Goal: Information Seeking & Learning: Learn about a topic

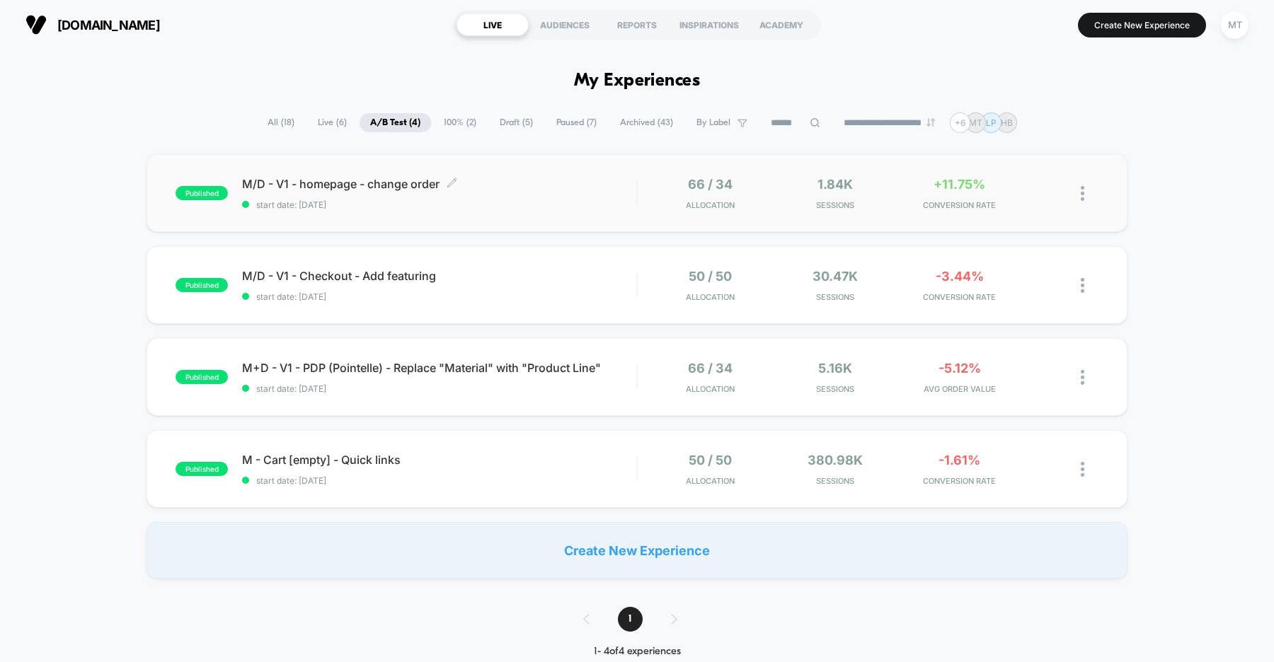
click at [380, 190] on span "M/D - V1 - homepage - change order Click to edit experience details" at bounding box center [439, 184] width 394 height 14
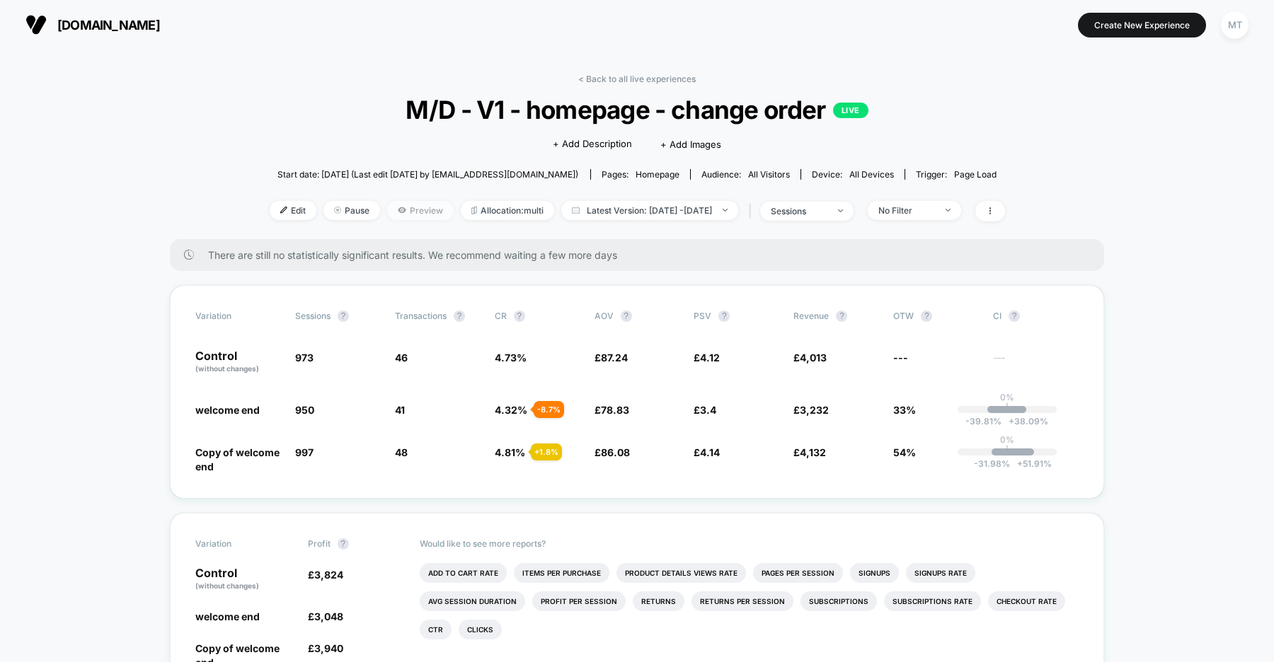
click at [391, 207] on span "Preview" at bounding box center [420, 210] width 67 height 19
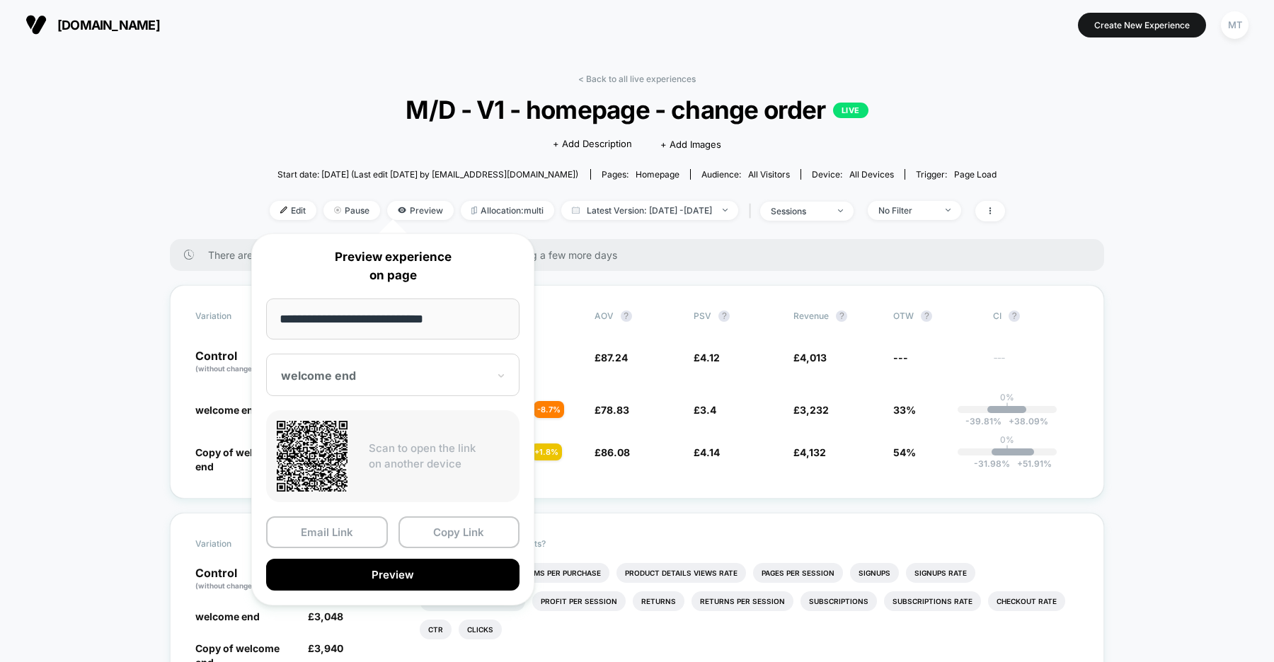
click at [373, 372] on div at bounding box center [384, 376] width 207 height 14
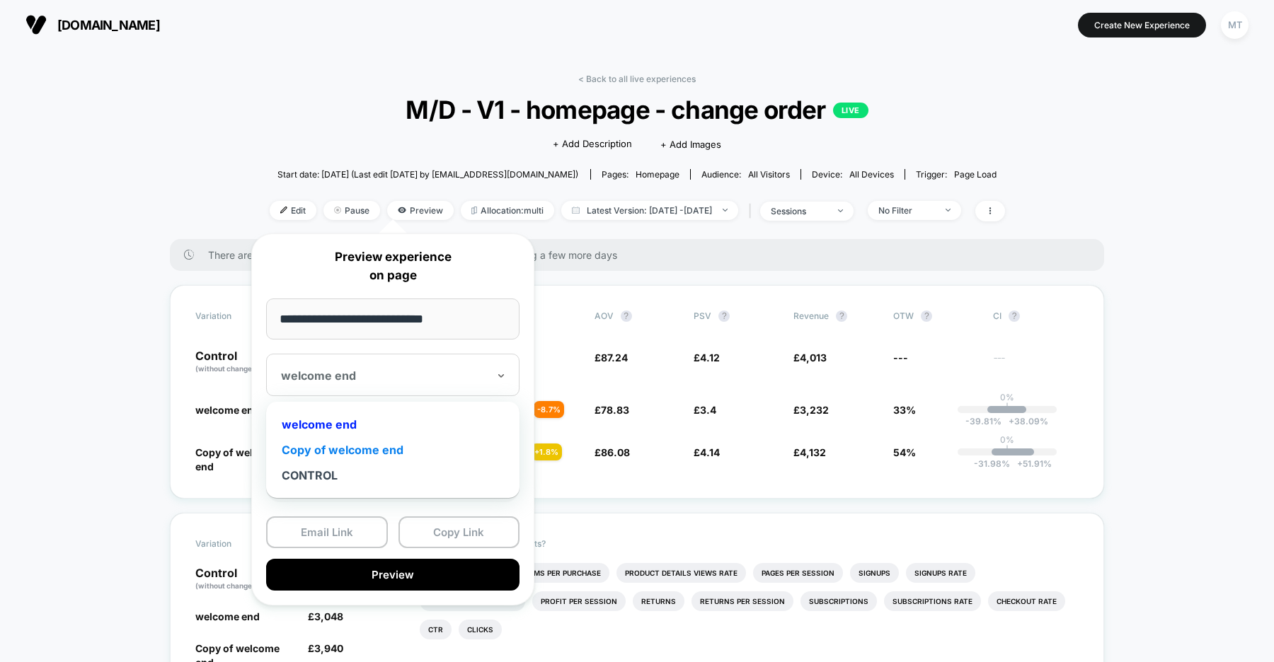
click at [352, 449] on div "Copy of welcome end" at bounding box center [392, 449] width 239 height 25
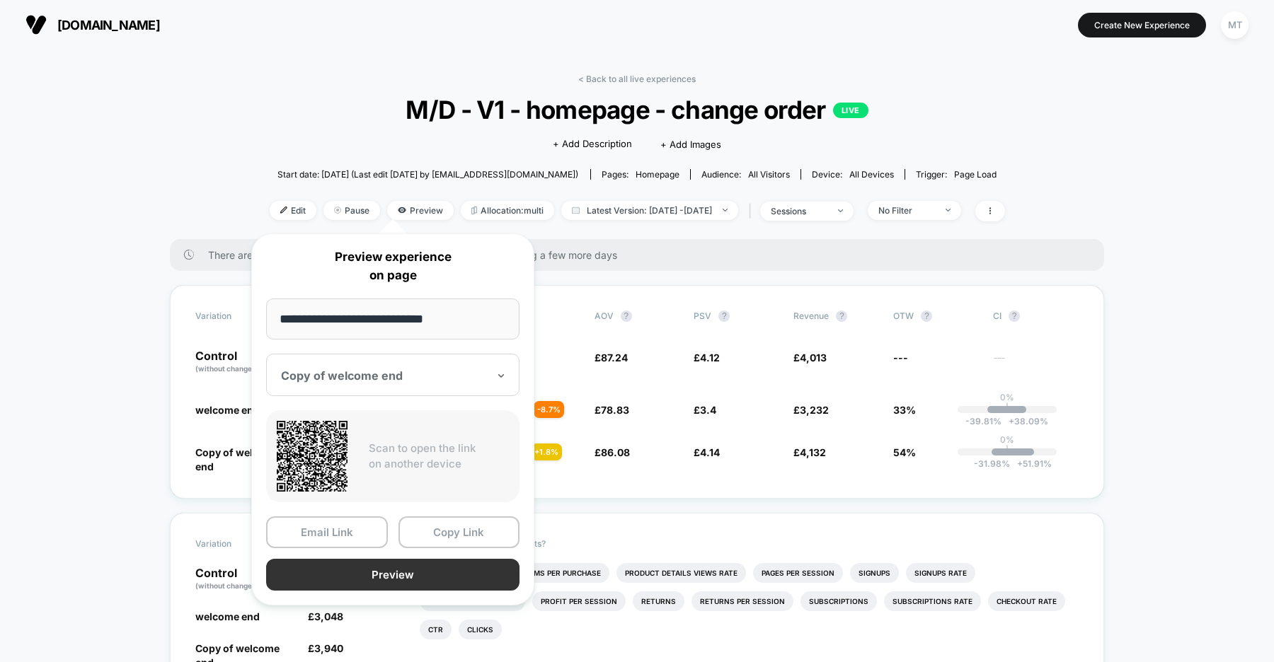
click at [381, 570] on button "Preview" at bounding box center [392, 575] width 253 height 32
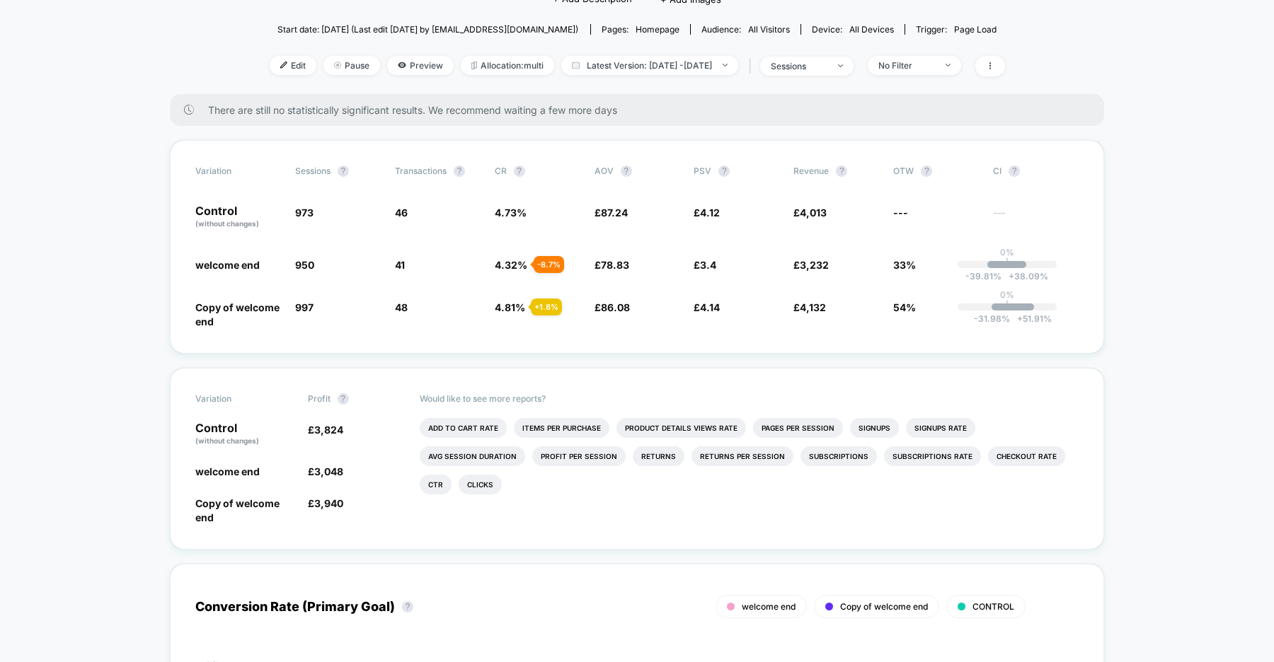
scroll to position [144, 0]
click at [466, 430] on li "Add To Cart Rate" at bounding box center [463, 429] width 87 height 20
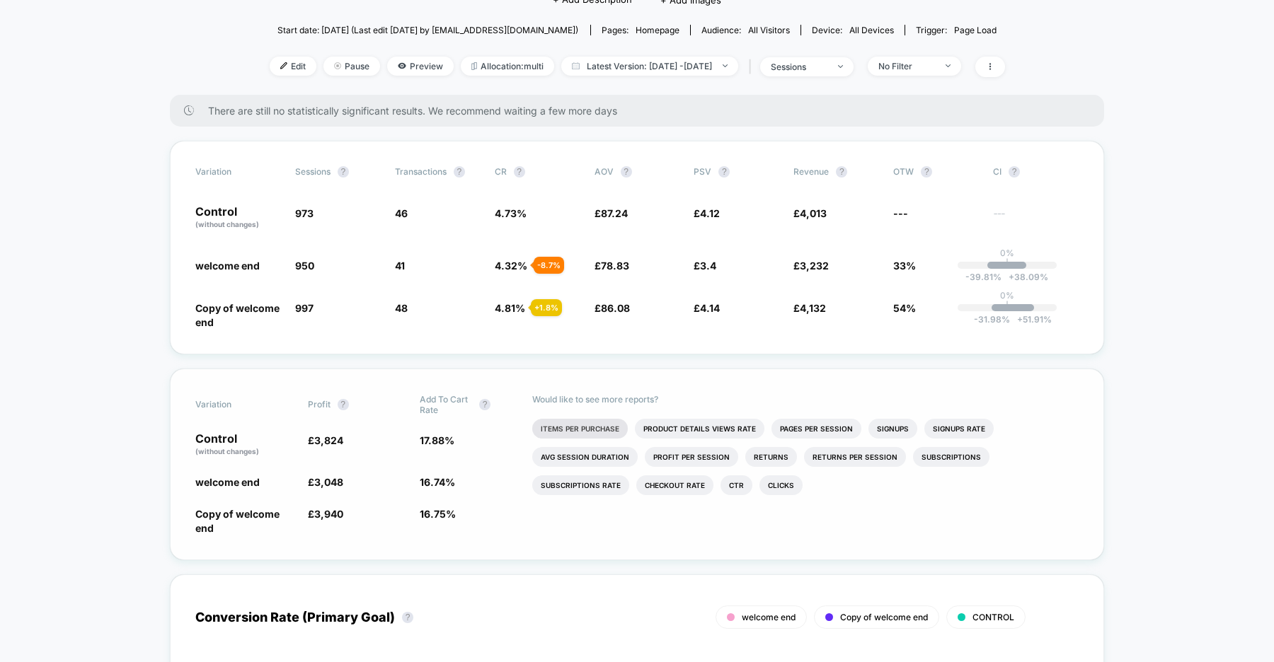
click at [589, 429] on li "Items Per Purchase" at bounding box center [580, 429] width 96 height 20
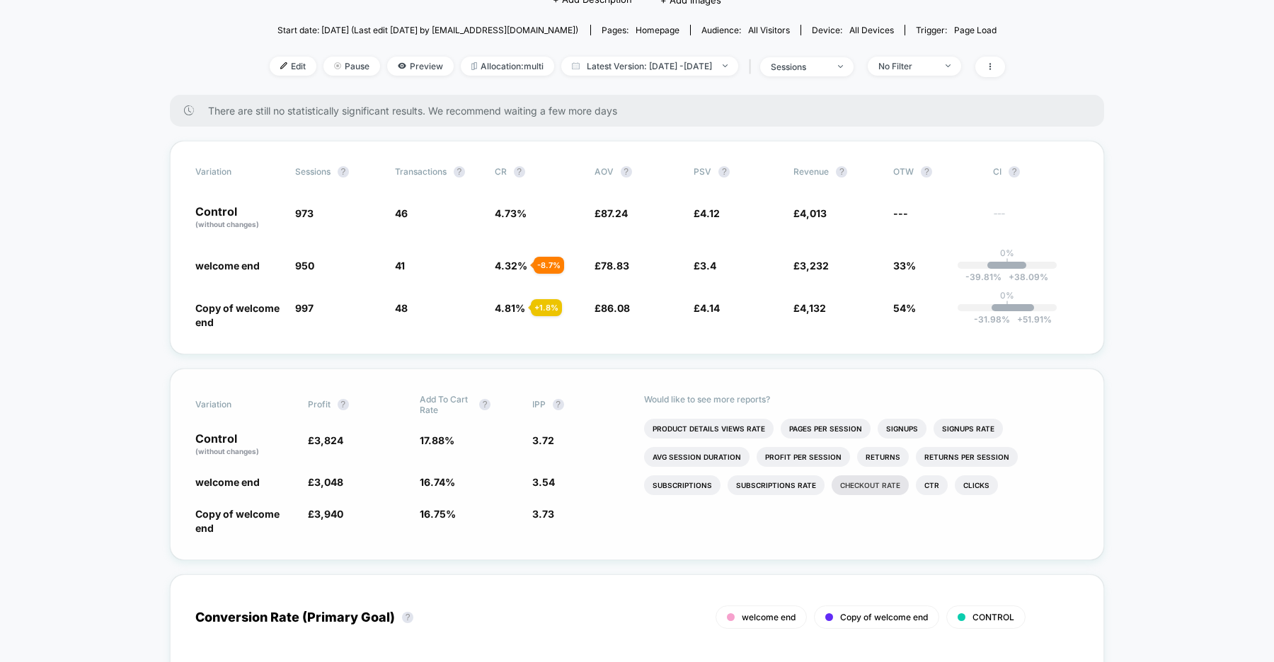
click at [856, 488] on li "Checkout Rate" at bounding box center [870, 486] width 77 height 20
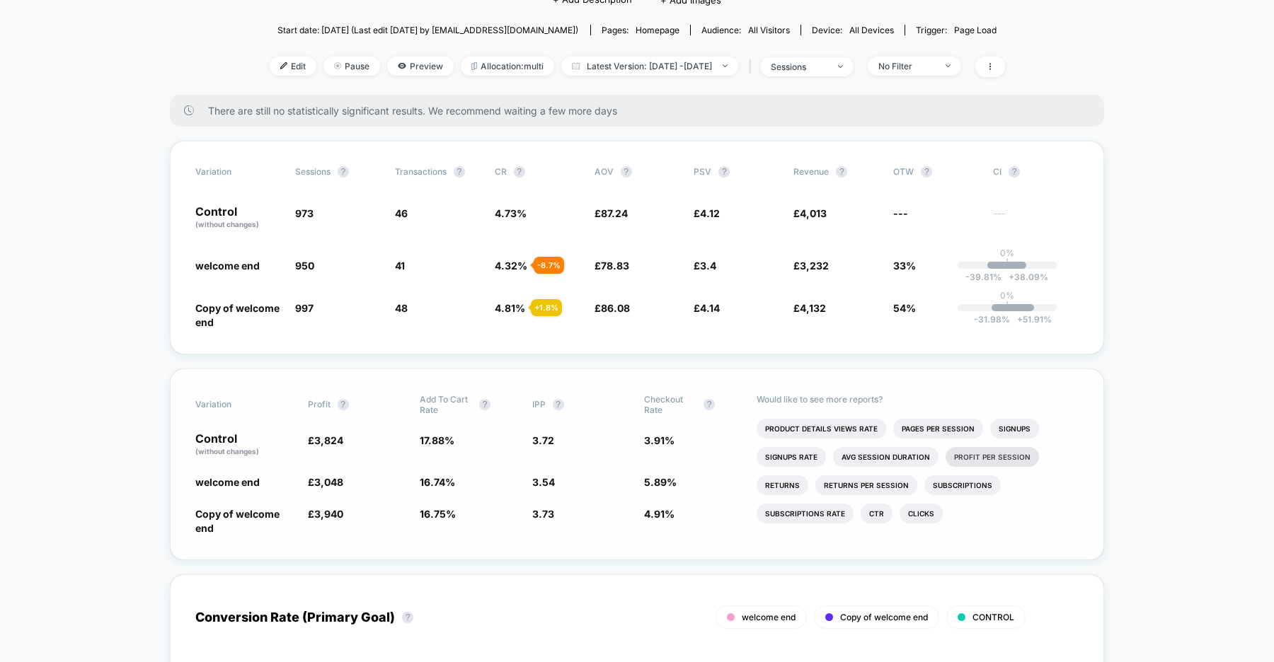
click at [991, 456] on li "Profit Per Session" at bounding box center [991, 457] width 93 height 20
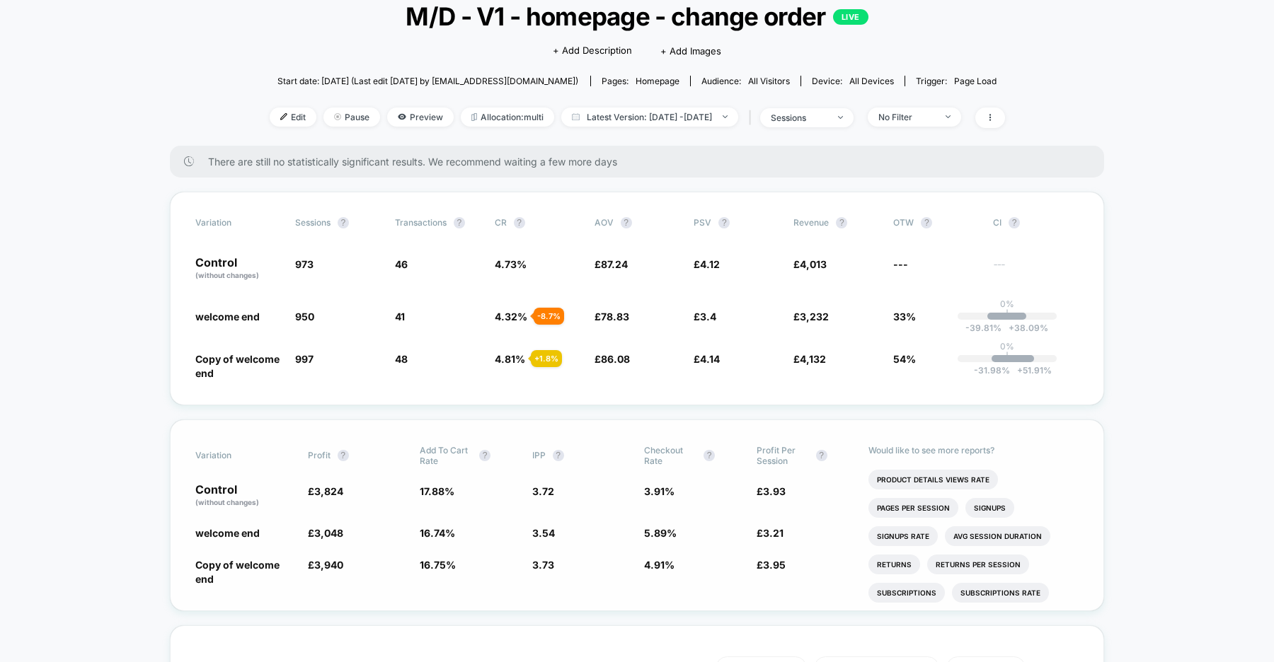
scroll to position [0, 0]
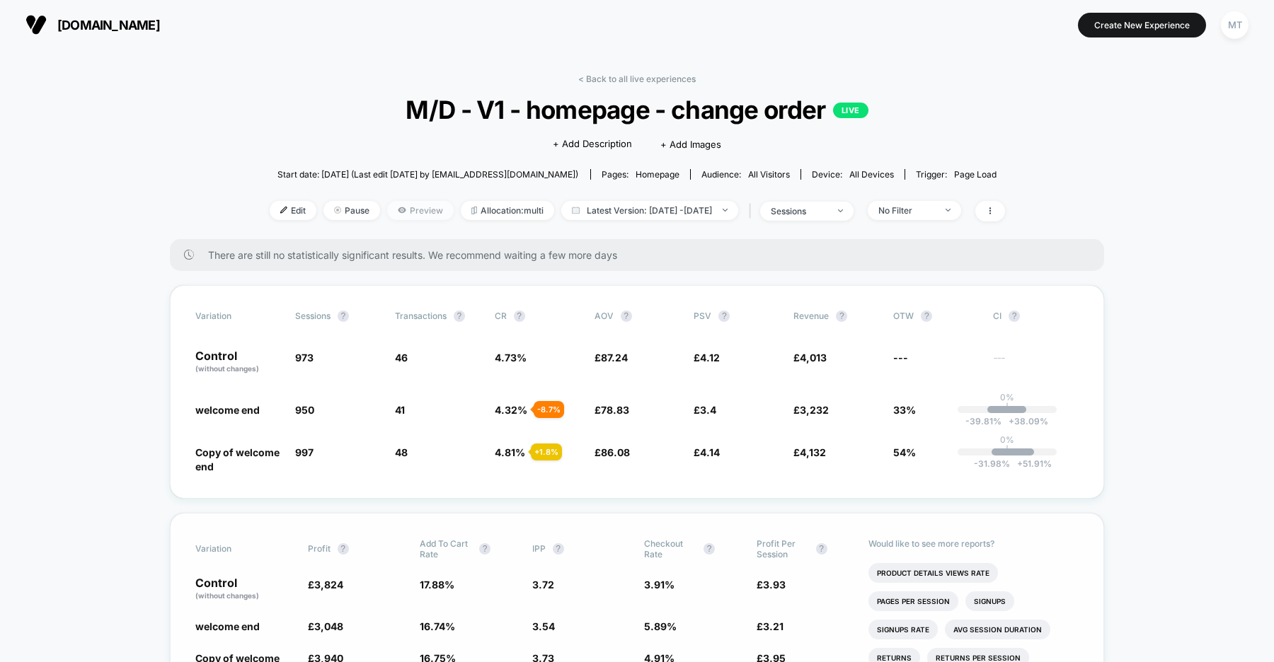
click at [387, 212] on span "Preview" at bounding box center [420, 210] width 67 height 19
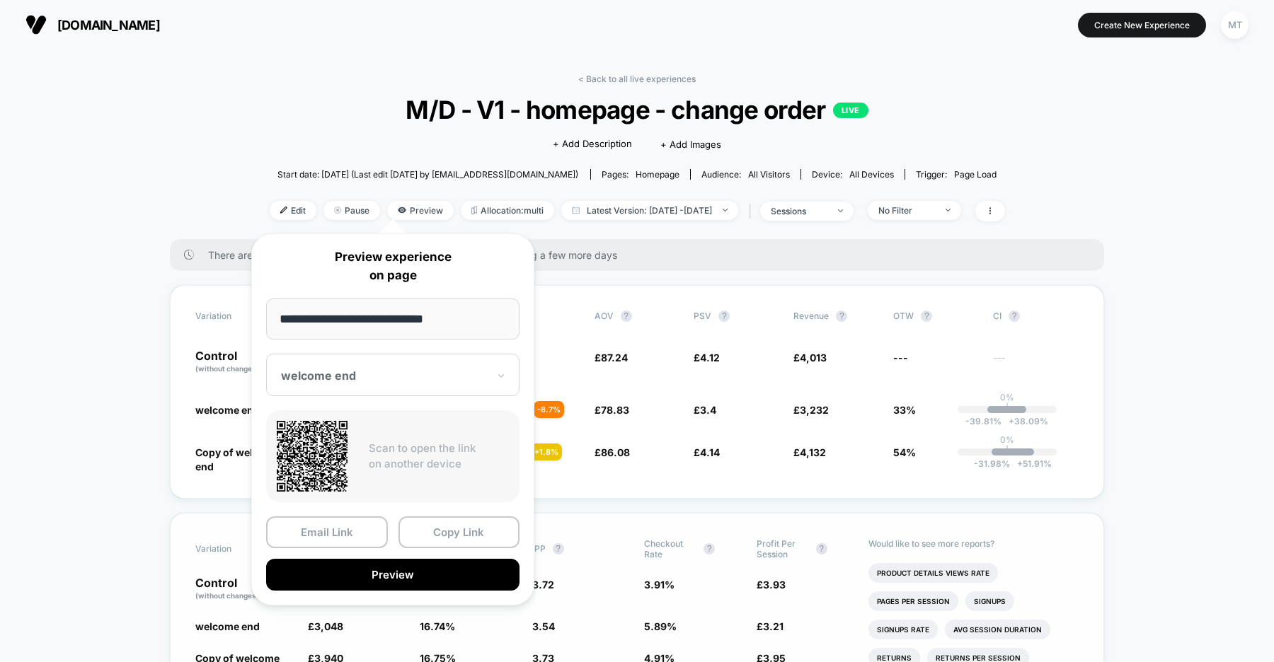
click at [372, 374] on div at bounding box center [384, 376] width 207 height 14
click at [353, 422] on div "welcome end" at bounding box center [392, 424] width 239 height 25
click at [454, 570] on button "Preview" at bounding box center [392, 575] width 253 height 32
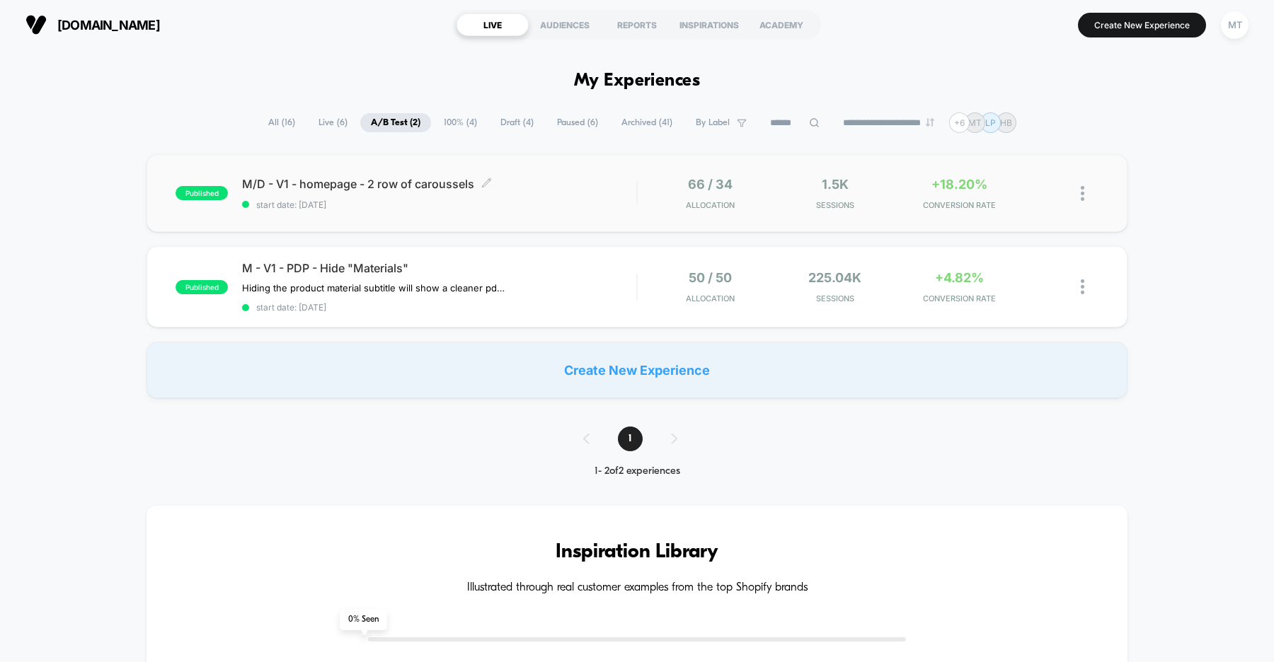
click at [550, 197] on div "M/D - V1 - homepage - 2 row of caroussels Click to edit experience details Clic…" at bounding box center [439, 193] width 394 height 33
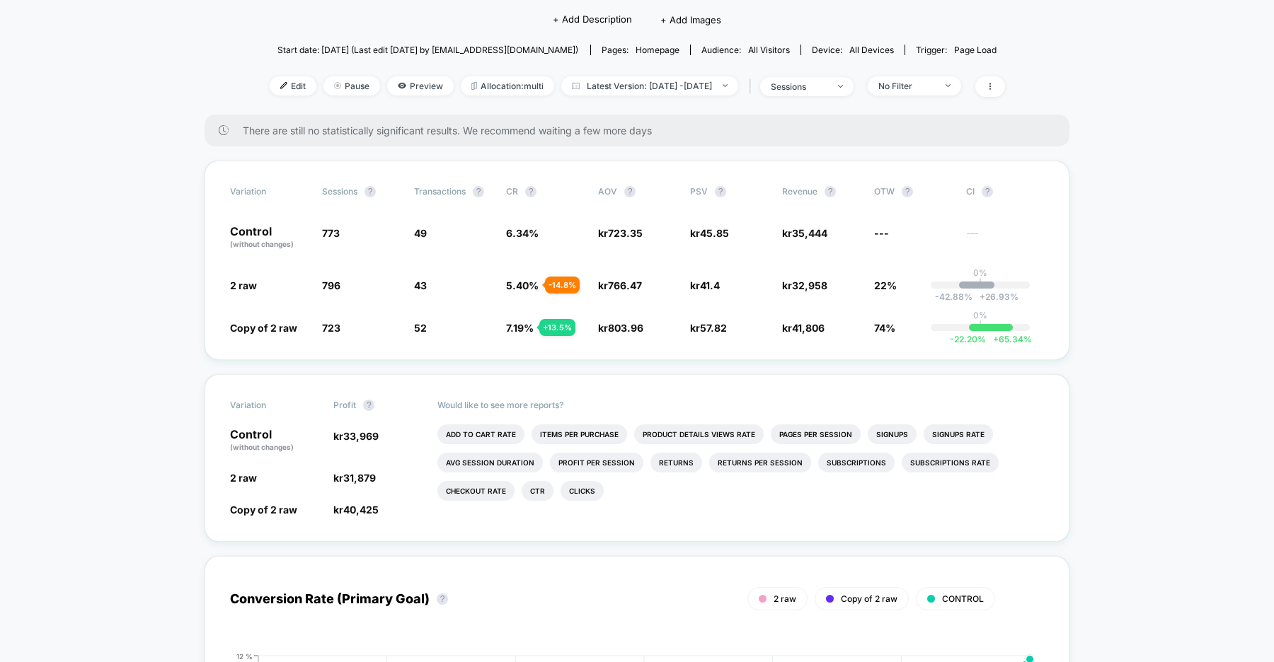
scroll to position [132, 0]
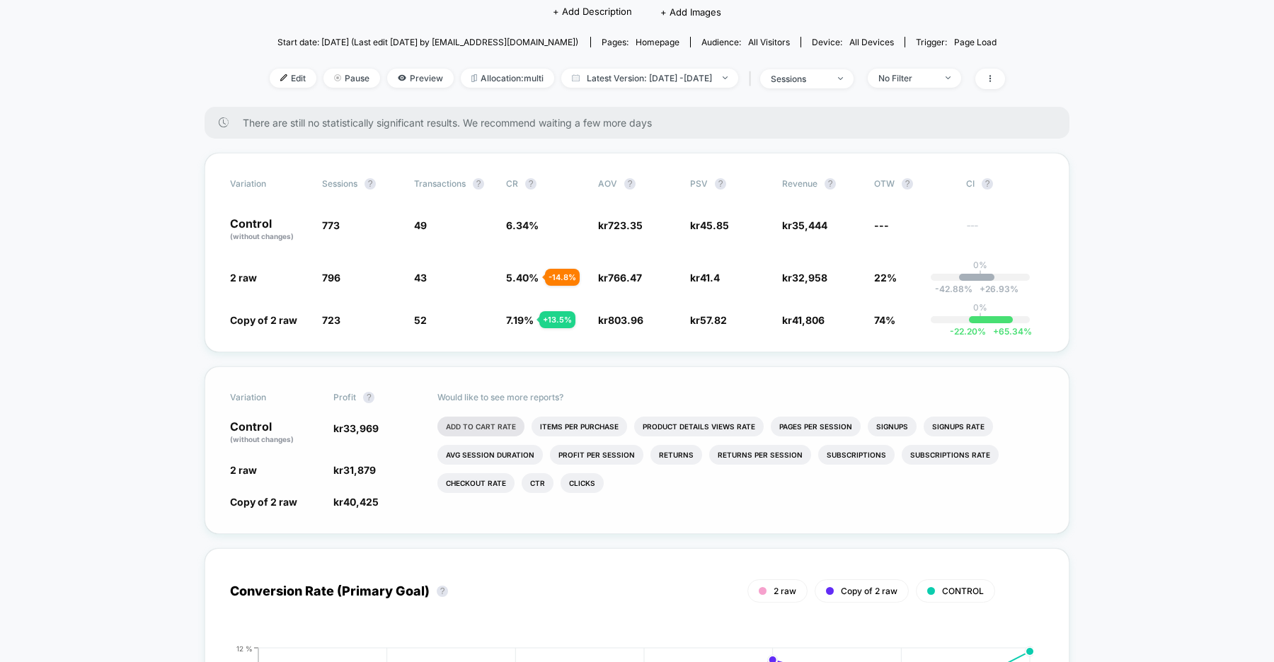
click at [485, 424] on li "Add To Cart Rate" at bounding box center [480, 427] width 87 height 20
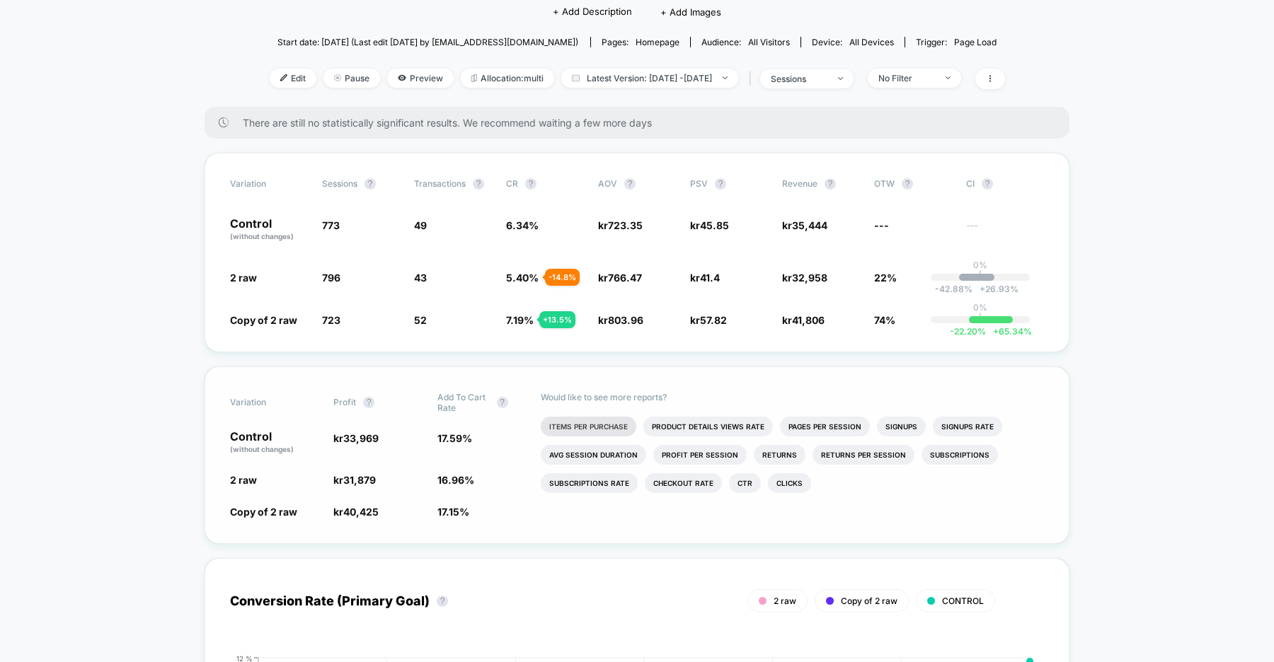
click at [596, 420] on li "Items Per Purchase" at bounding box center [589, 427] width 96 height 20
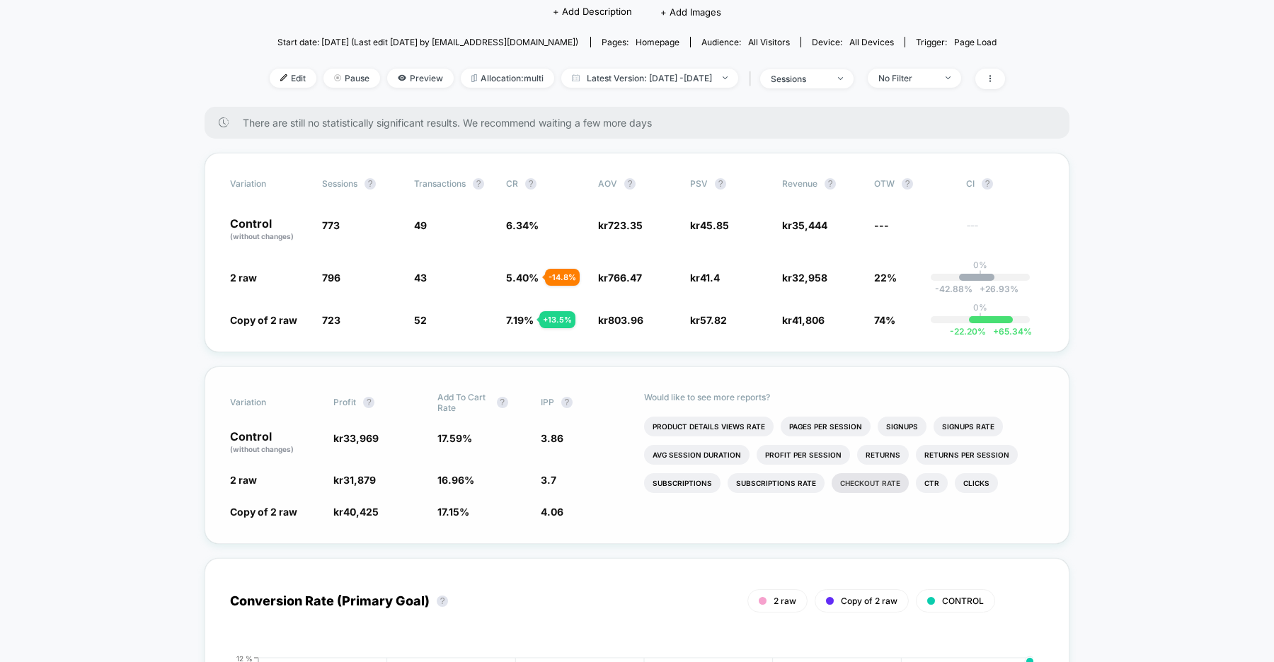
click at [859, 486] on li "Checkout Rate" at bounding box center [870, 483] width 77 height 20
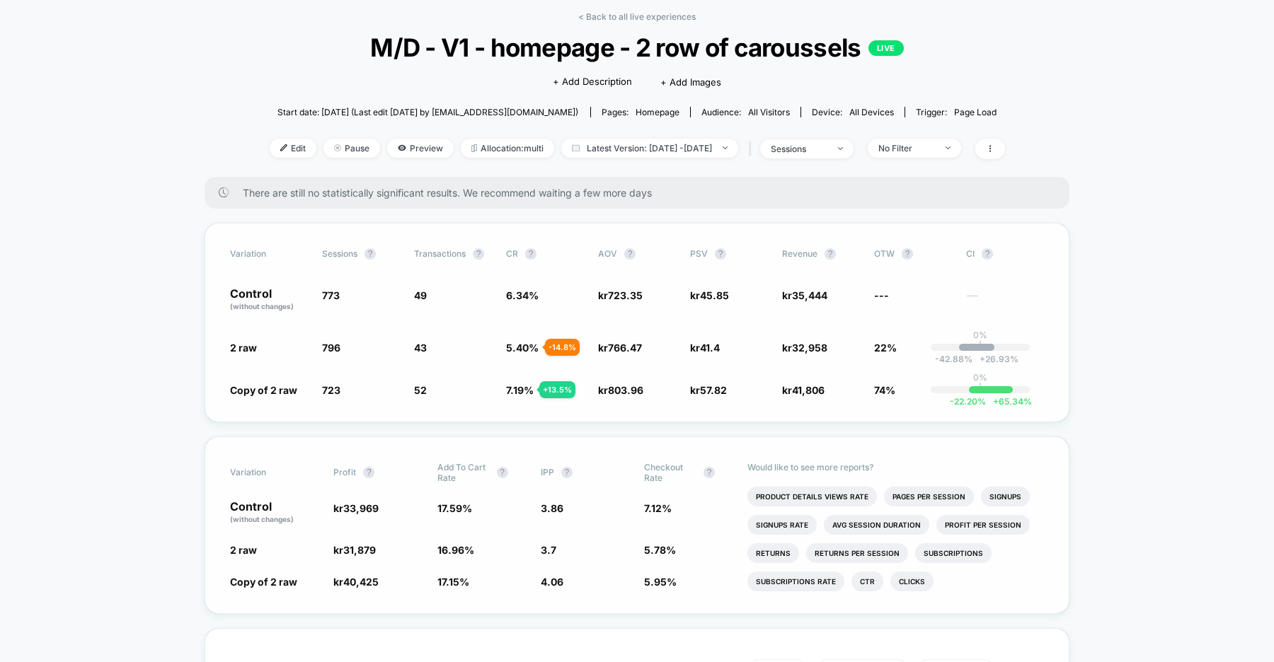
scroll to position [0, 0]
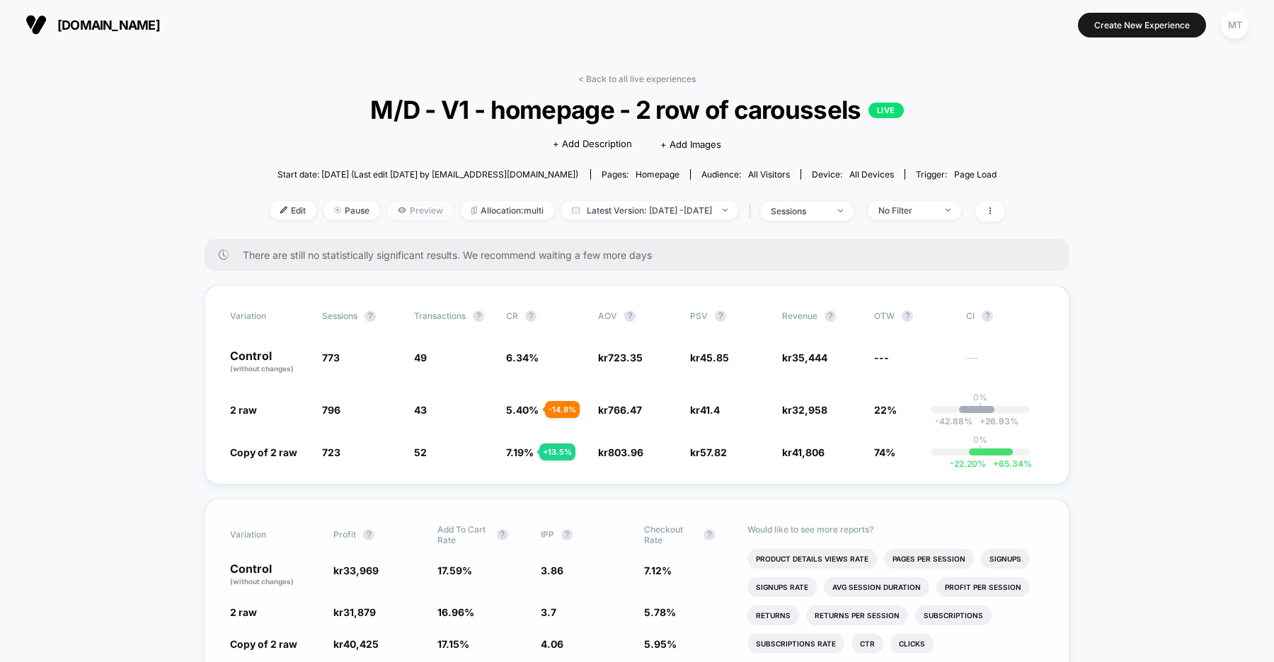
click at [403, 205] on span "Preview" at bounding box center [420, 210] width 67 height 19
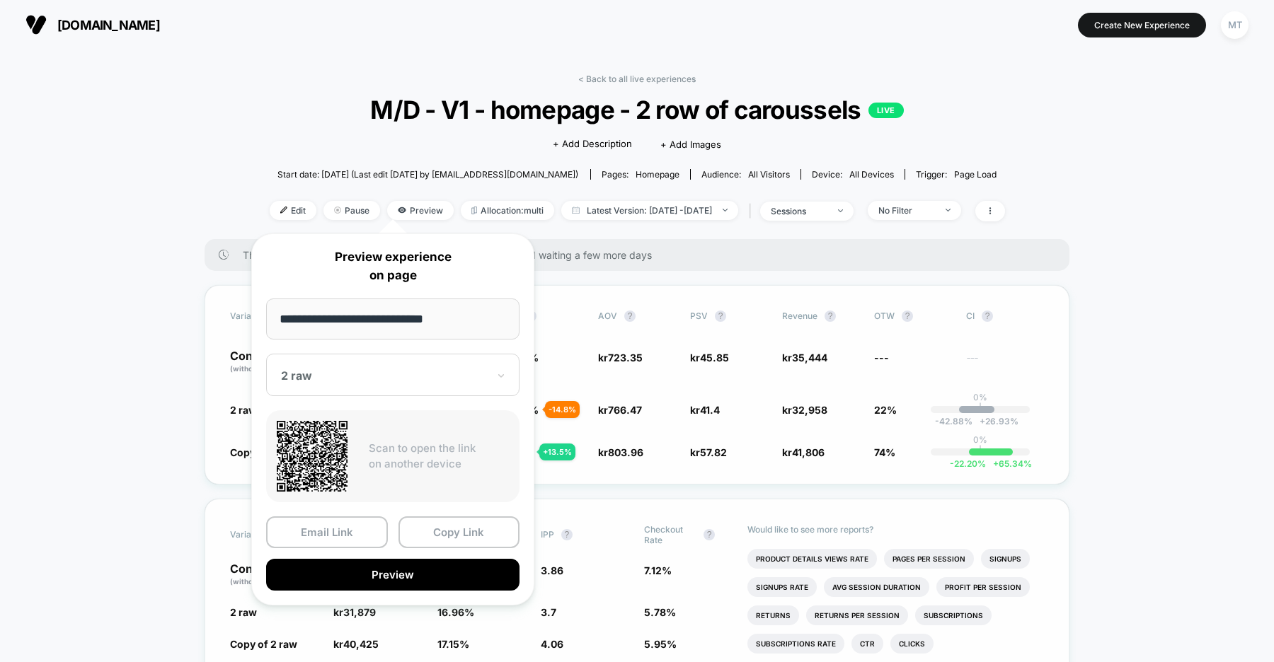
click at [221, 398] on div "Variation Sessions ? Transactions ? CR ? AOV ? PSV ? Revenue ? OTW ? CI ? Contr…" at bounding box center [637, 385] width 865 height 200
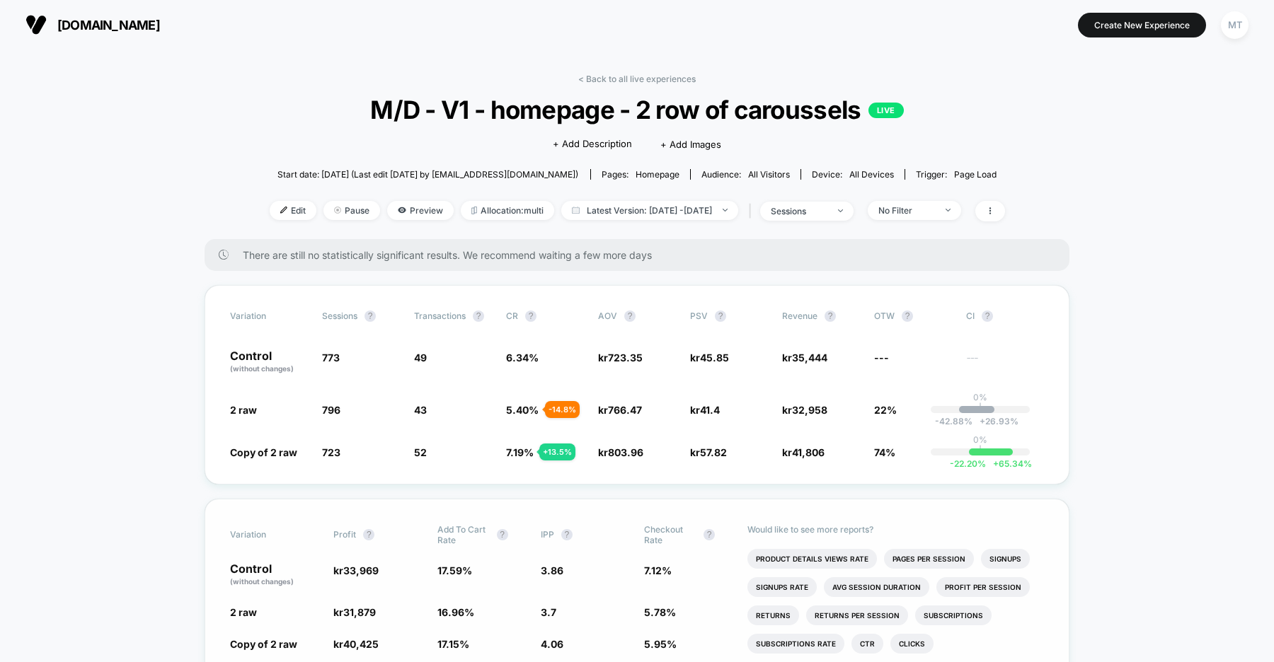
click at [394, 197] on div "< Back to all live experiences M/D - V1 - homepage - 2 row of caroussels LIVE C…" at bounding box center [637, 157] width 735 height 166
click at [394, 209] on span "Preview" at bounding box center [420, 210] width 67 height 19
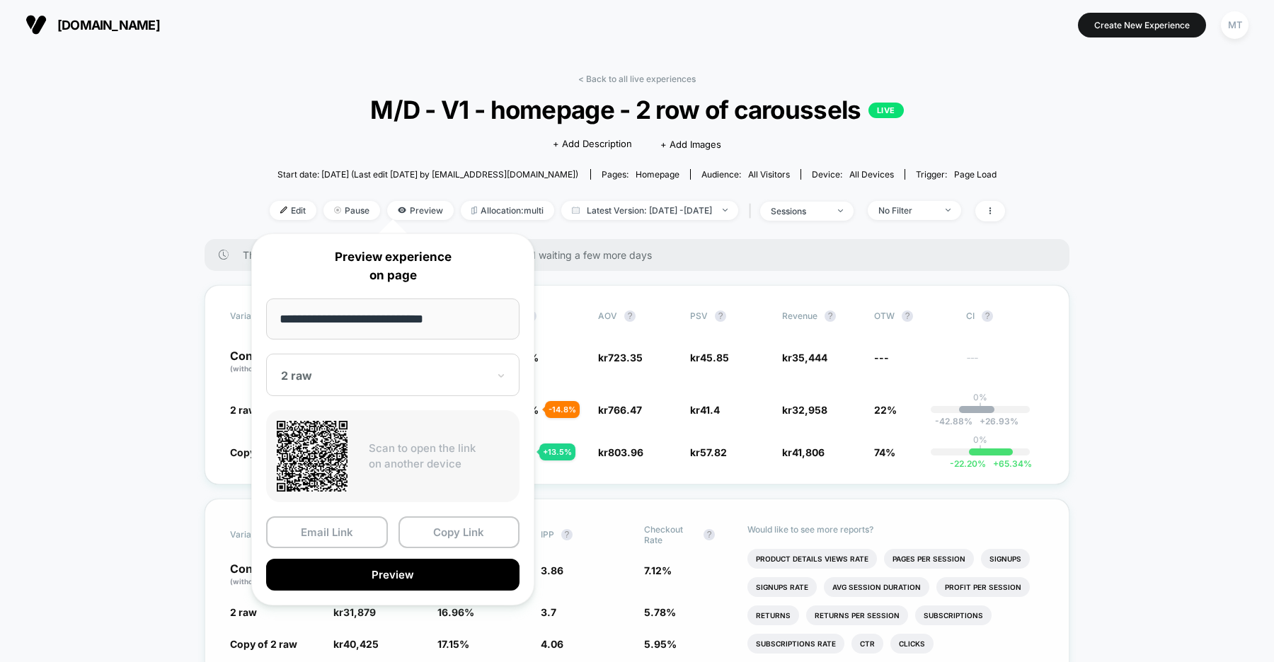
click at [395, 372] on div at bounding box center [384, 376] width 207 height 14
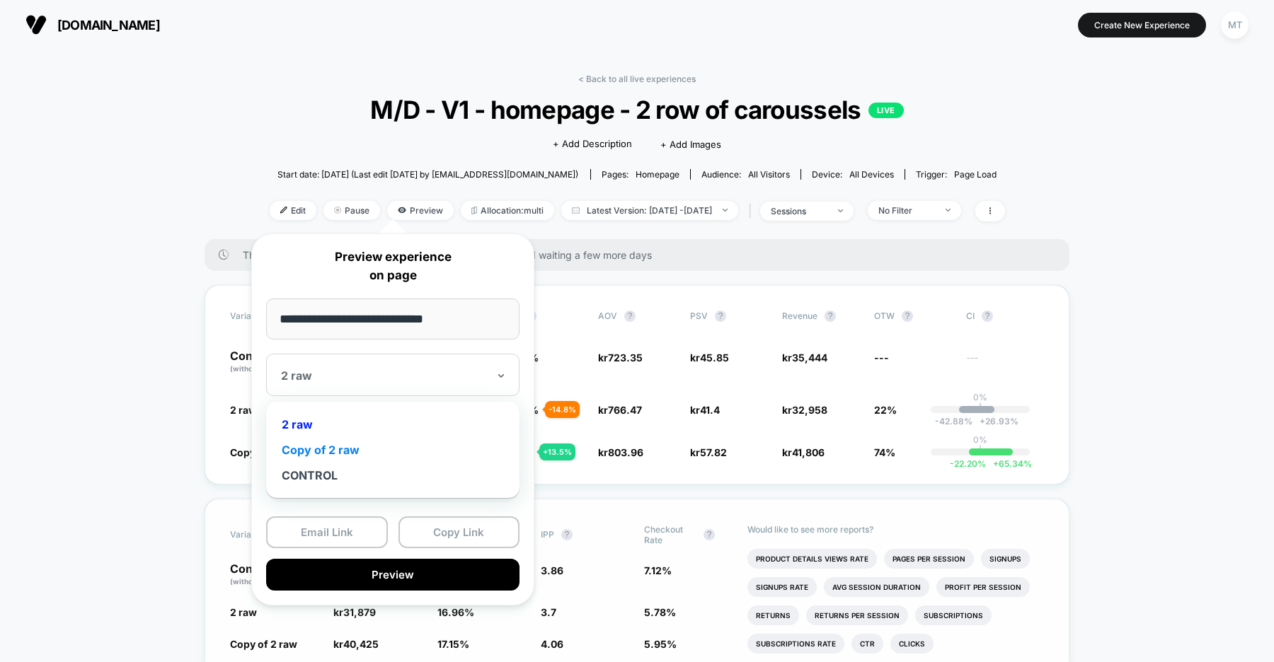
click at [372, 449] on div "Copy of 2 raw" at bounding box center [392, 449] width 239 height 25
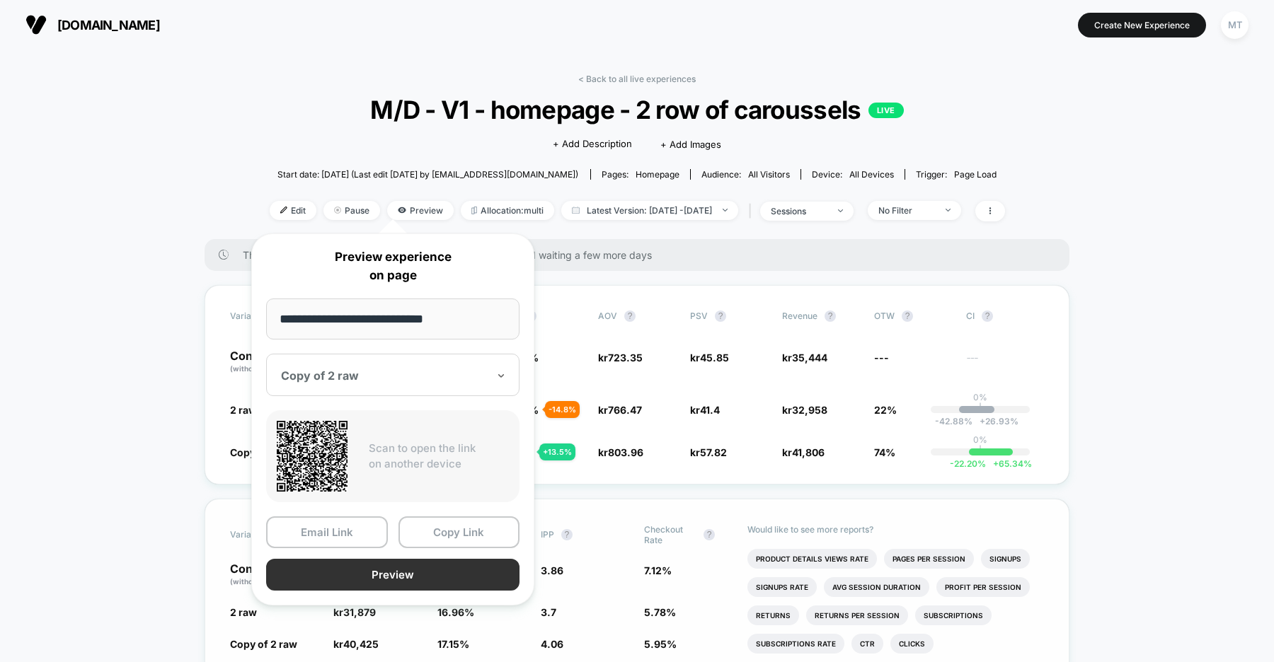
click at [442, 573] on button "Preview" at bounding box center [392, 575] width 253 height 32
